Goal: Transaction & Acquisition: Subscribe to service/newsletter

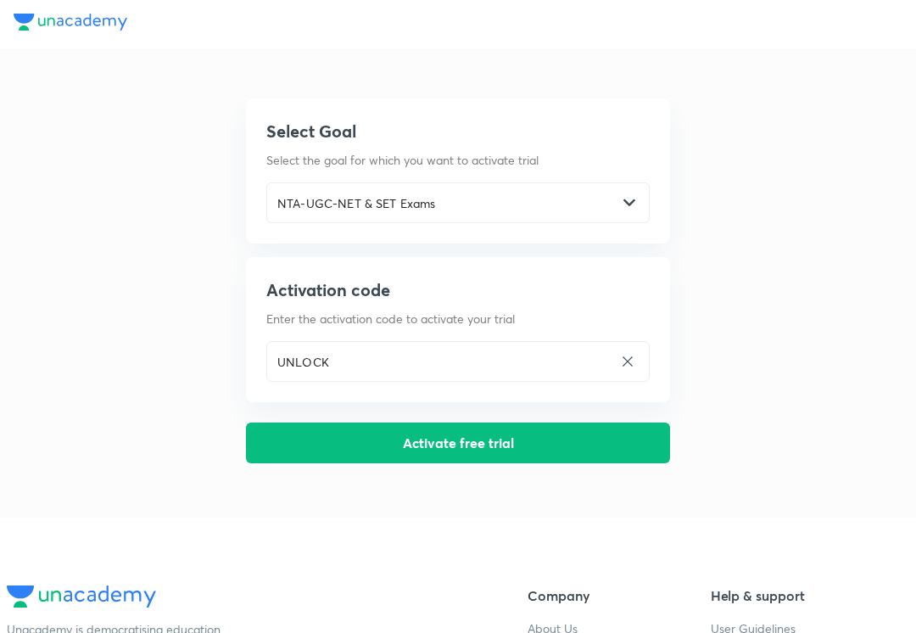
click at [524, 431] on button "Activate free trial" at bounding box center [458, 442] width 424 height 41
click at [634, 199] on img at bounding box center [629, 203] width 12 height 12
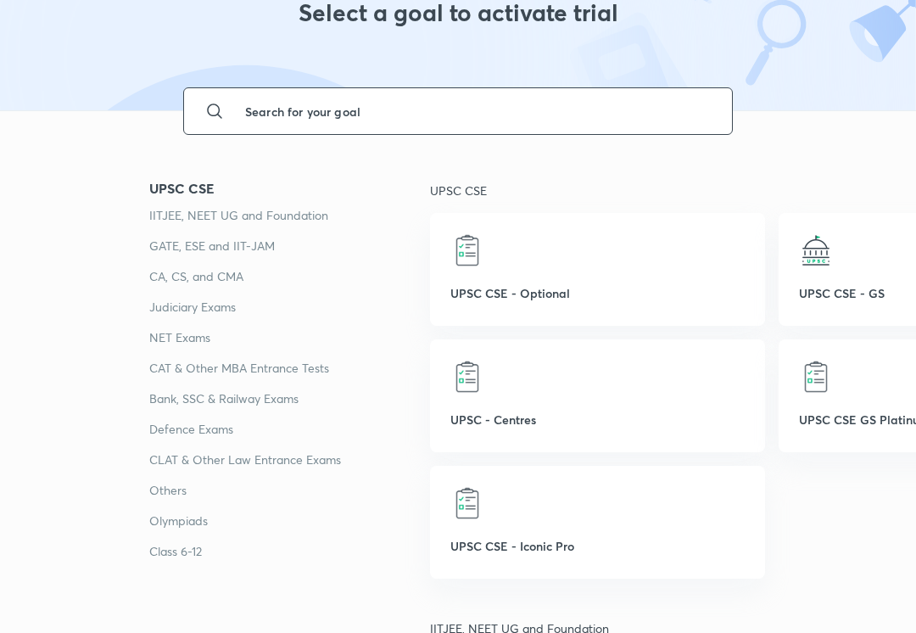
scroll to position [110, 0]
click at [157, 342] on p "NET Exams" at bounding box center [289, 337] width 281 height 20
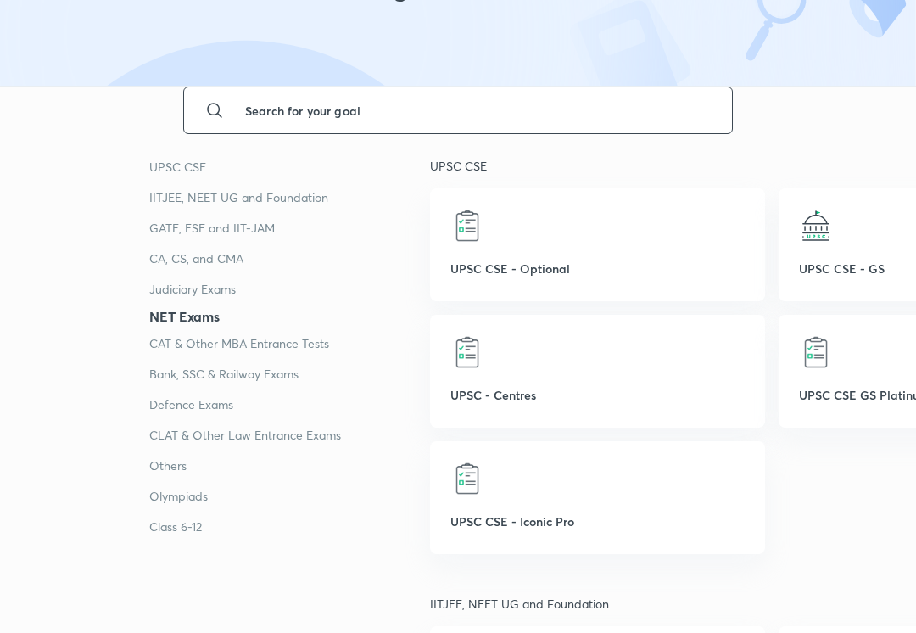
scroll to position [2946, 0]
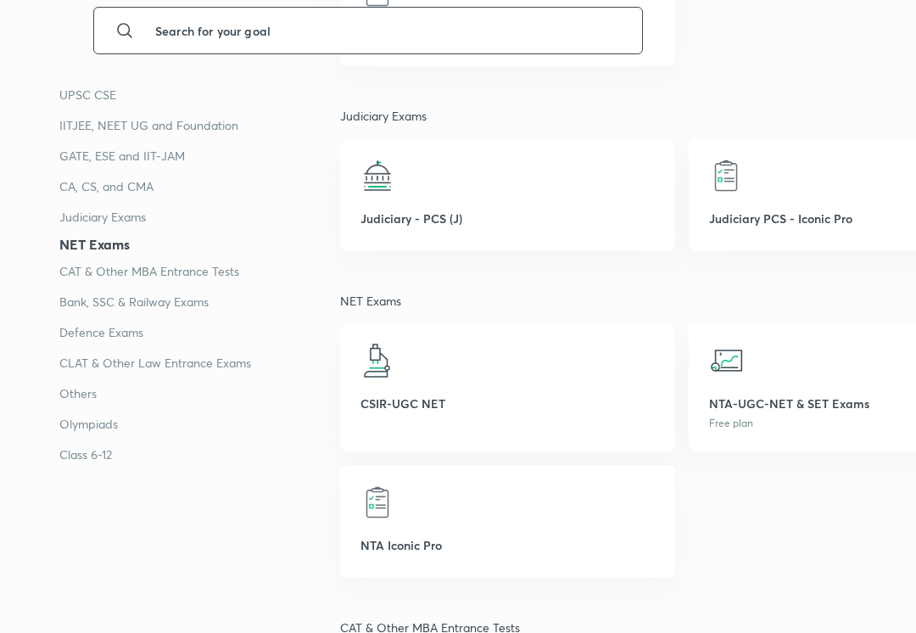
click at [796, 411] on p "NTA-UGC-NET & SET Exams" at bounding box center [855, 403] width 293 height 18
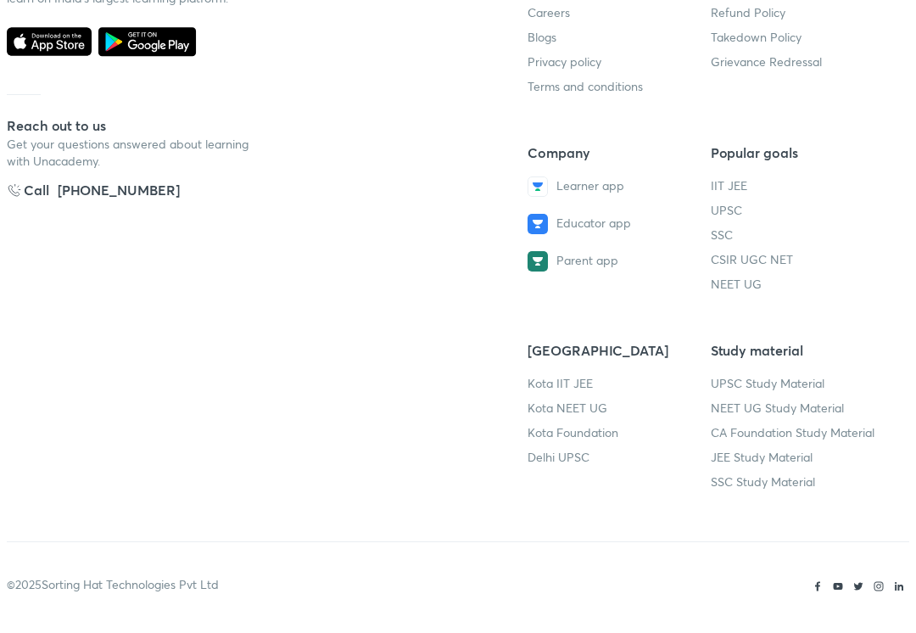
scroll to position [0, 0]
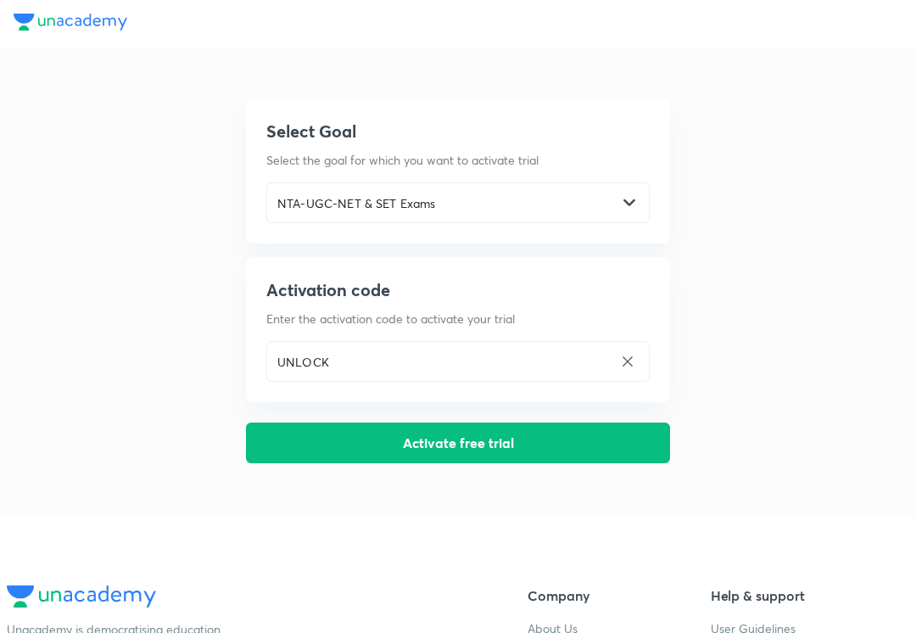
click at [523, 454] on button "Activate free trial" at bounding box center [458, 442] width 424 height 41
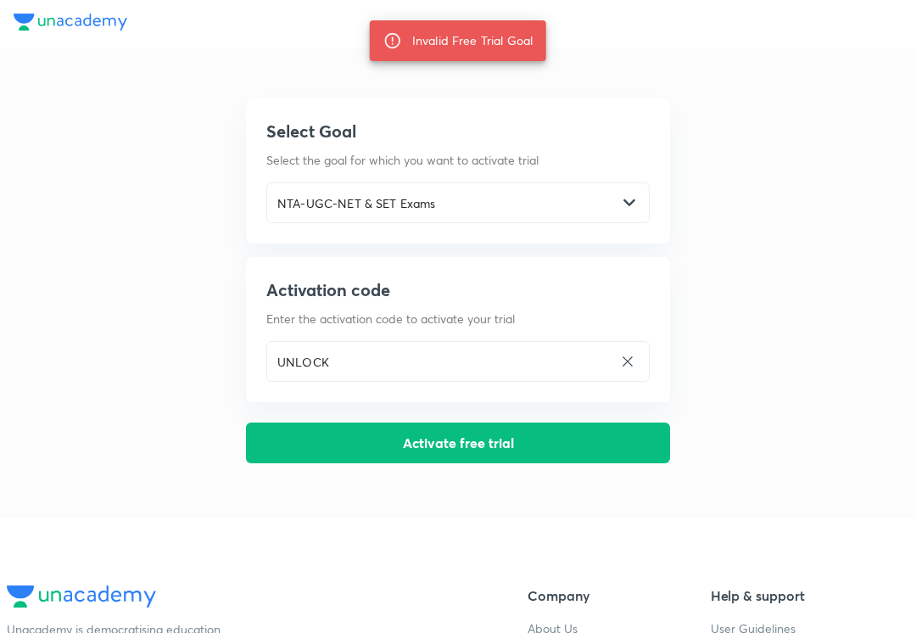
click at [398, 36] on icon at bounding box center [392, 40] width 15 height 15
click at [396, 35] on icon at bounding box center [392, 40] width 15 height 15
click at [395, 36] on icon at bounding box center [392, 40] width 19 height 19
click at [631, 355] on icon at bounding box center [627, 361] width 15 height 15
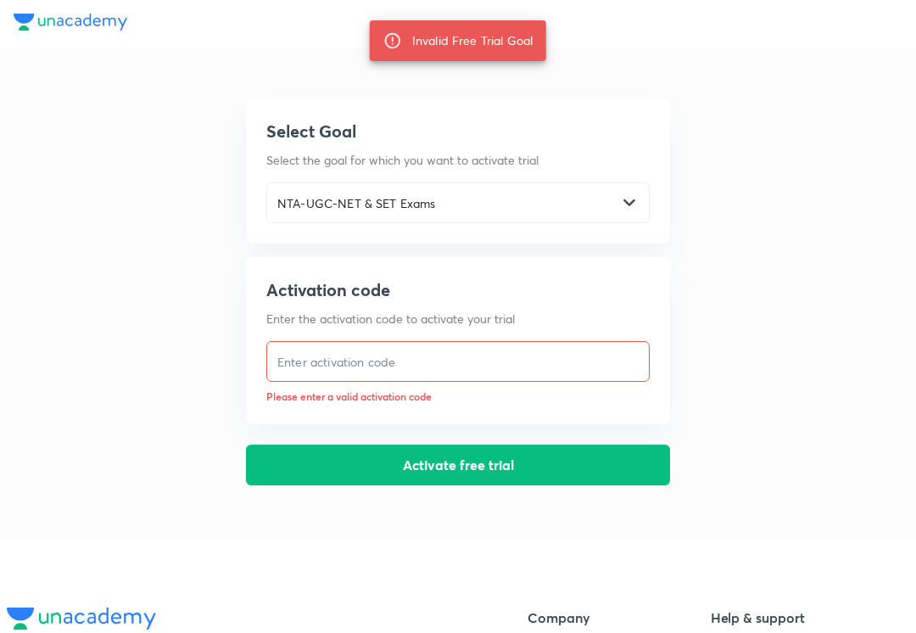
click at [544, 352] on input "text" at bounding box center [458, 361] width 382 height 35
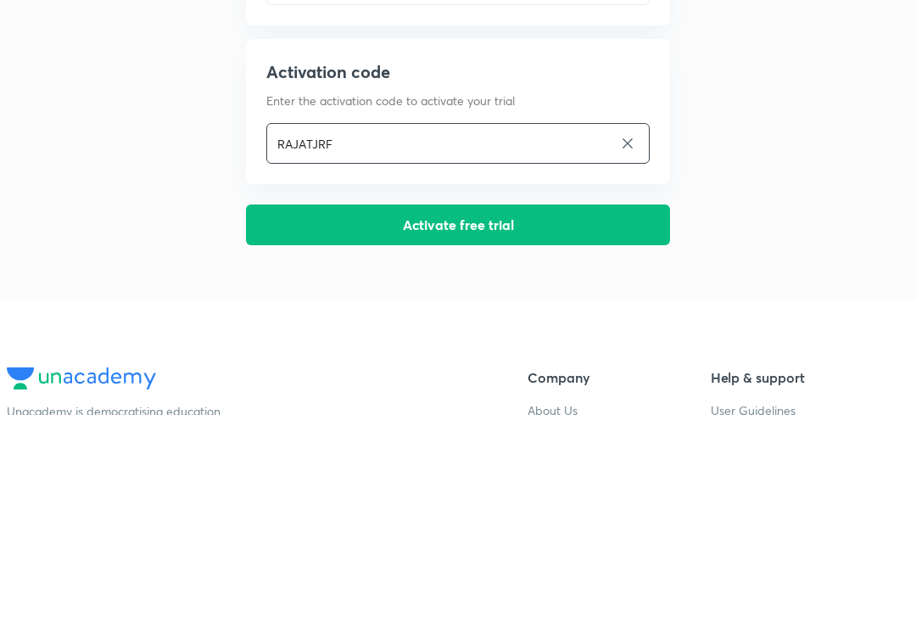
type input "RAJATJRF"
click at [557, 422] on button "Activate free trial" at bounding box center [458, 442] width 424 height 41
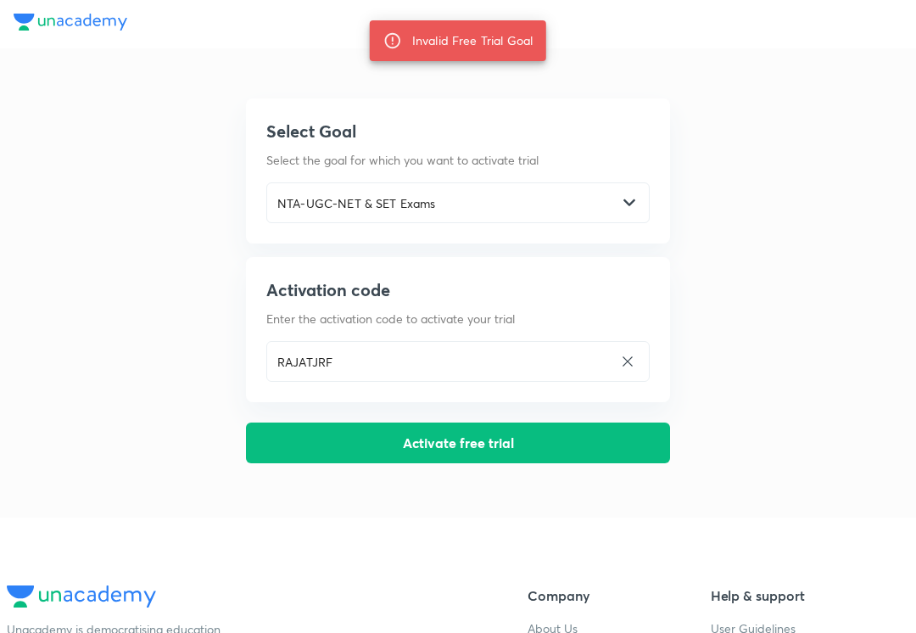
click at [498, 458] on button "Activate free trial" at bounding box center [458, 442] width 424 height 41
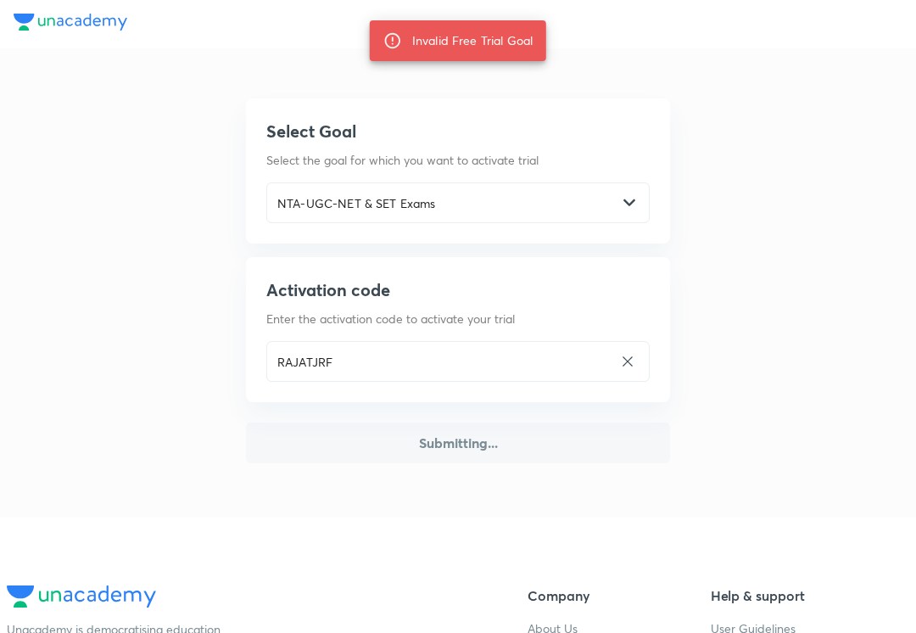
click at [497, 458] on button "Submitting..." at bounding box center [458, 442] width 424 height 41
click at [506, 460] on button "Submitting..." at bounding box center [458, 442] width 424 height 41
